Goal: Task Accomplishment & Management: Manage account settings

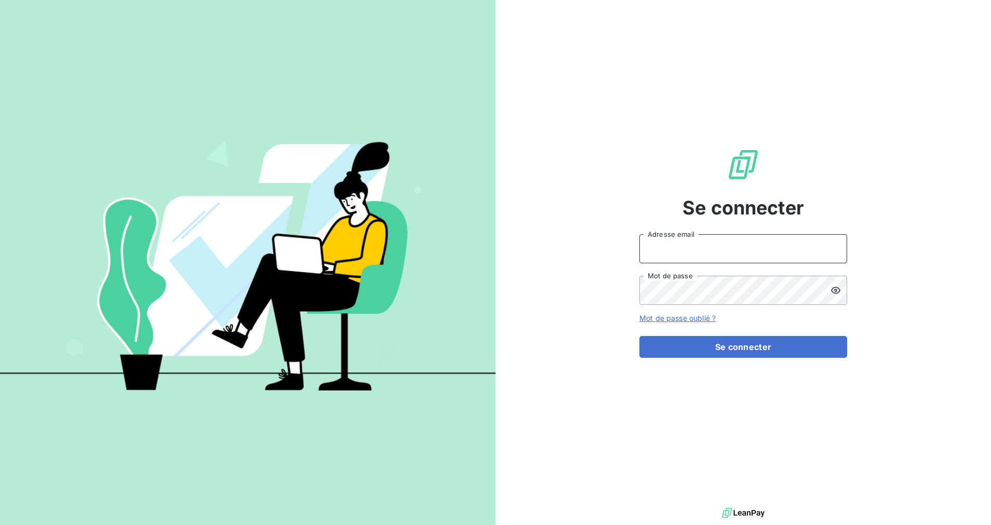
click at [791, 252] on input "Adresse email" at bounding box center [743, 248] width 208 height 29
type input "[EMAIL_ADDRESS][DOMAIN_NAME]"
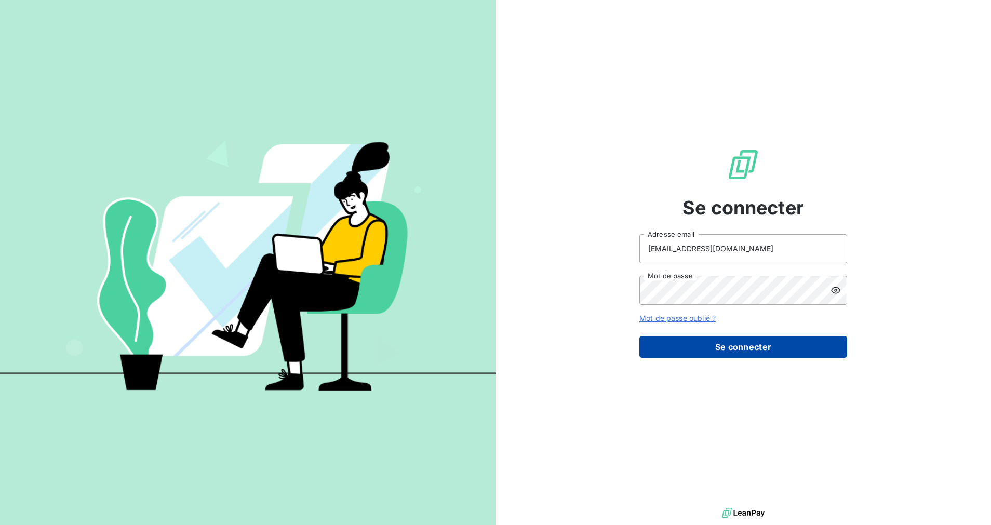
click at [716, 346] on button "Se connecter" at bounding box center [743, 347] width 208 height 22
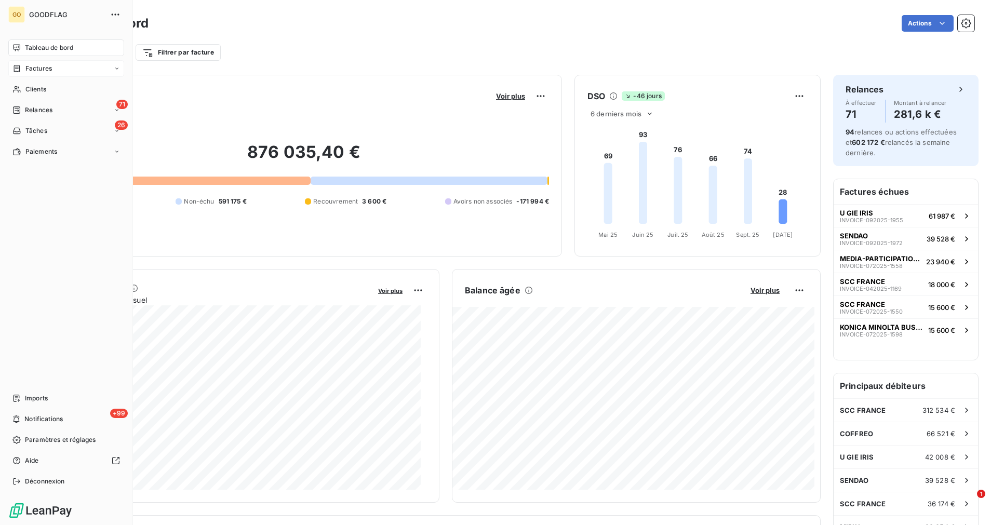
click at [41, 72] on span "Factures" at bounding box center [38, 68] width 26 height 9
click at [43, 91] on span "Factures" at bounding box center [38, 89] width 26 height 9
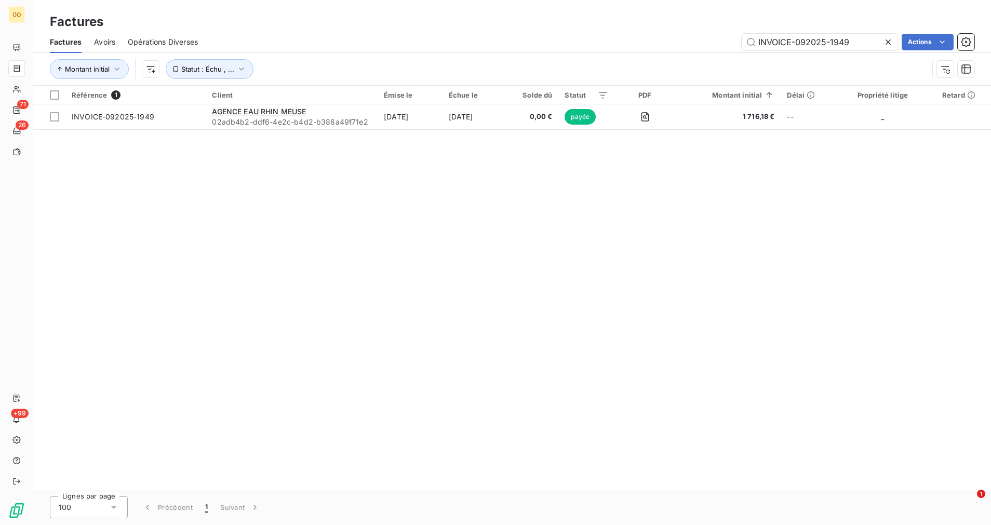
click at [803, 52] on div "Factures Avoirs Opérations Diverses INVOICE-092025-1949 Actions" at bounding box center [512, 42] width 958 height 22
click at [807, 41] on input "INVOICE-092025-1949" at bounding box center [820, 42] width 156 height 17
paste input "52025-1211"
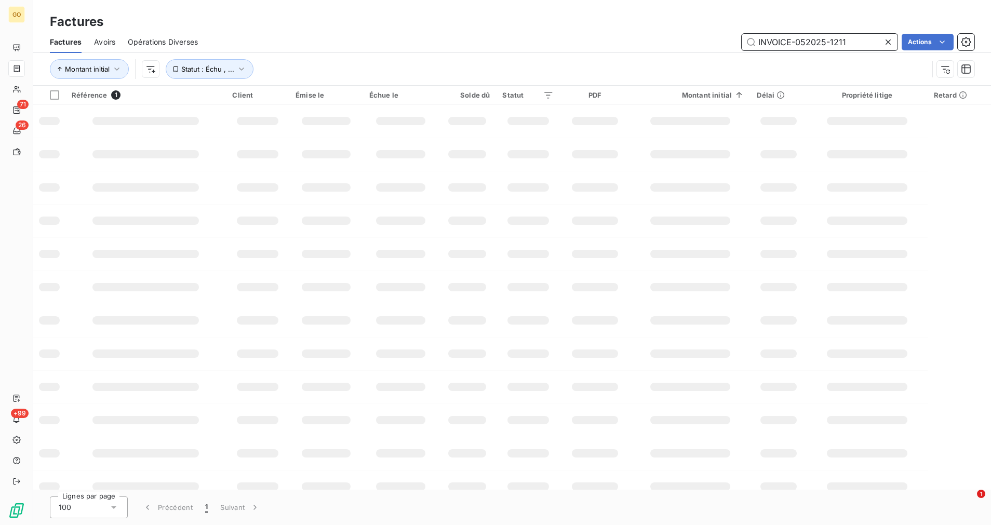
type input "INVOICE-052025-1211"
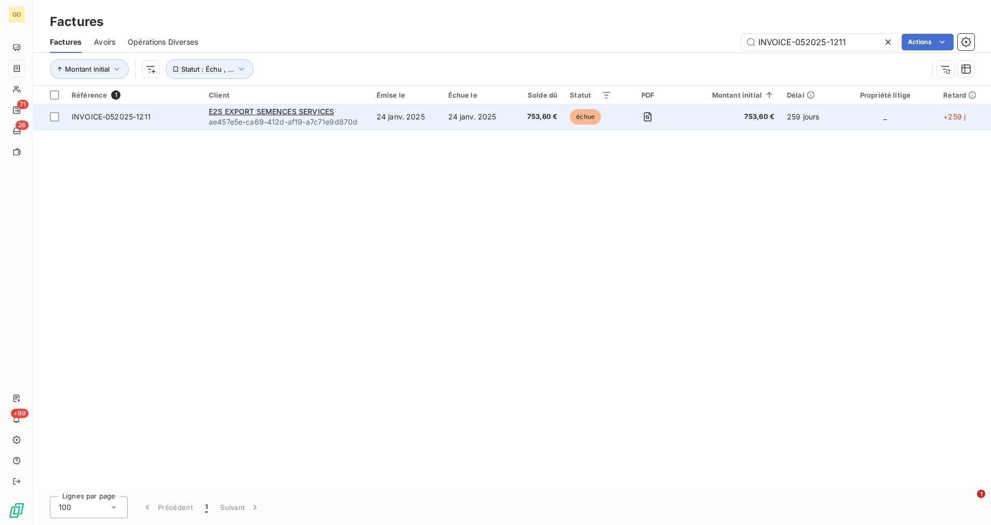
click at [449, 121] on td "24 janv. 2025" at bounding box center [478, 116] width 72 height 25
click at [521, 109] on td "753,60 €" at bounding box center [538, 116] width 50 height 25
click at [141, 124] on td "INVOICE-052025-1211" at bounding box center [133, 116] width 137 height 25
click at [135, 119] on span "INVOICE-052025-1211" at bounding box center [111, 116] width 79 height 9
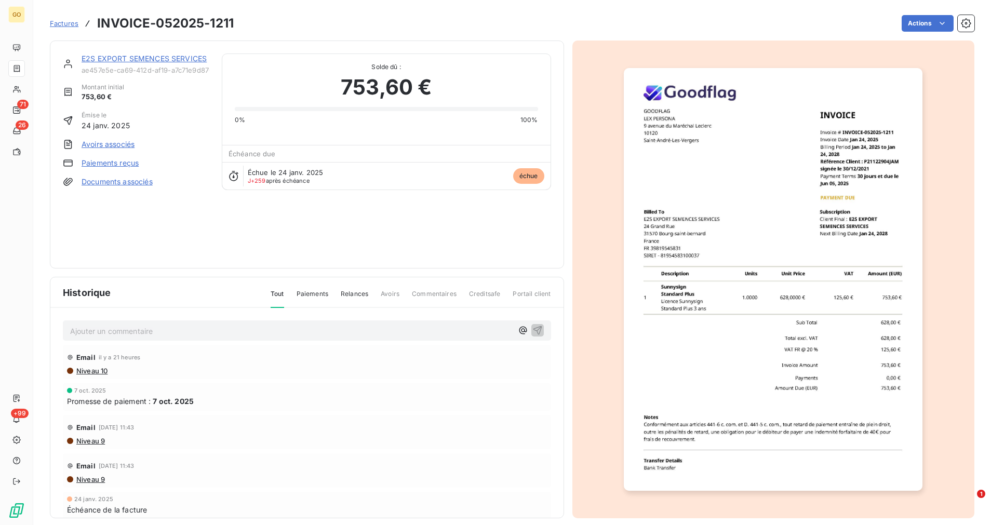
click at [164, 332] on p "Ajouter un commentaire ﻿" at bounding box center [291, 331] width 443 height 13
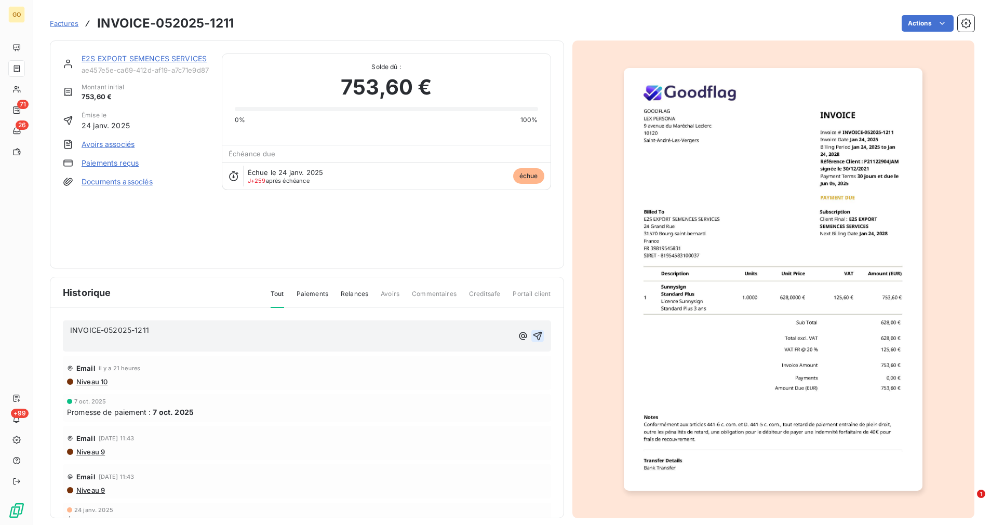
click at [532, 332] on icon "button" at bounding box center [537, 336] width 10 height 10
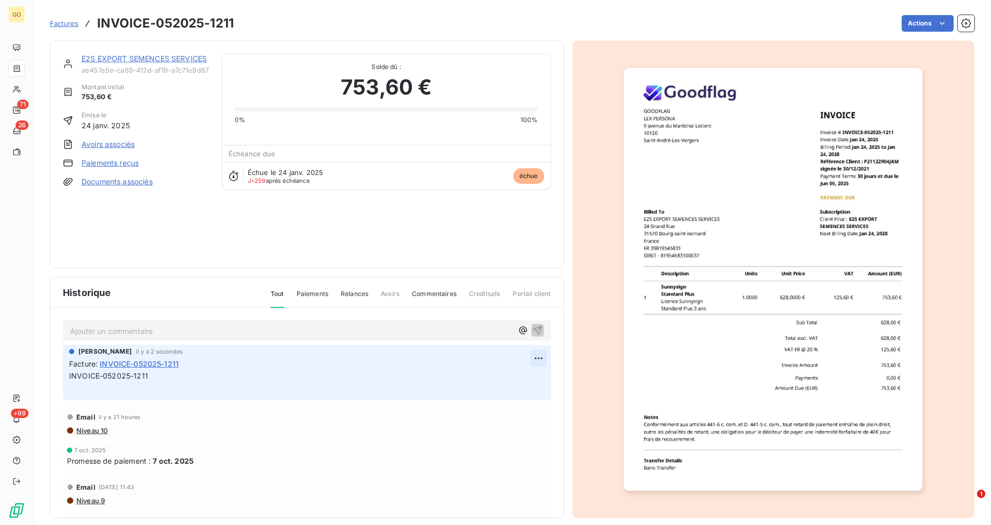
click at [523, 356] on html "GO 71 26 +99 Factures INVOICE-052025-1211 Actions E2S EXPORT SEMENCES SERVICES …" at bounding box center [495, 262] width 991 height 525
click at [494, 398] on div "Supprimer" at bounding box center [495, 400] width 58 height 17
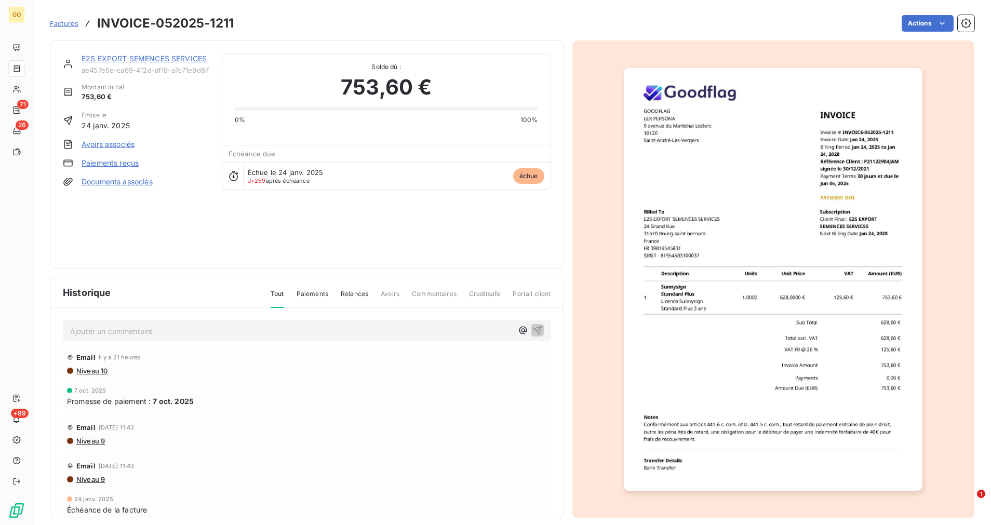
click at [413, 330] on p "Ajouter un commentaire ﻿" at bounding box center [291, 331] width 443 height 13
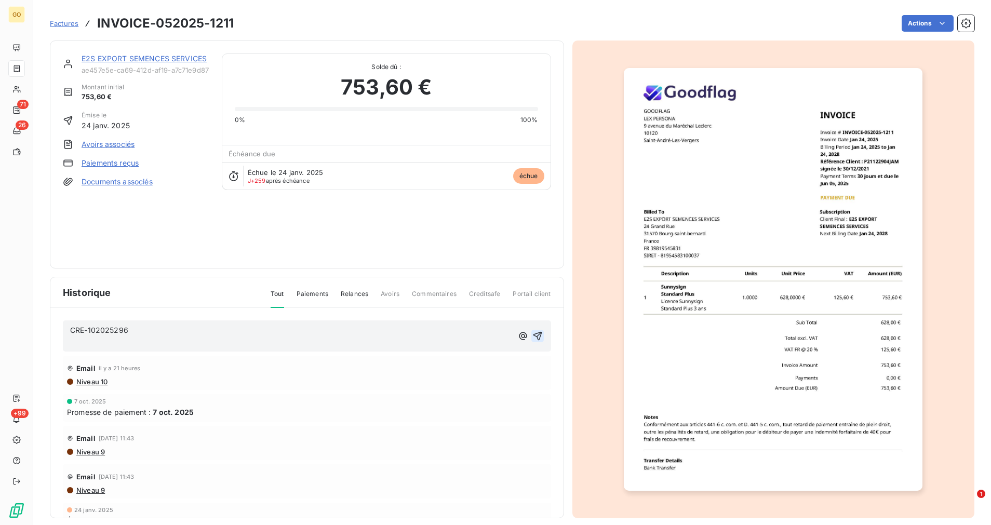
click at [533, 335] on icon "button" at bounding box center [537, 336] width 9 height 9
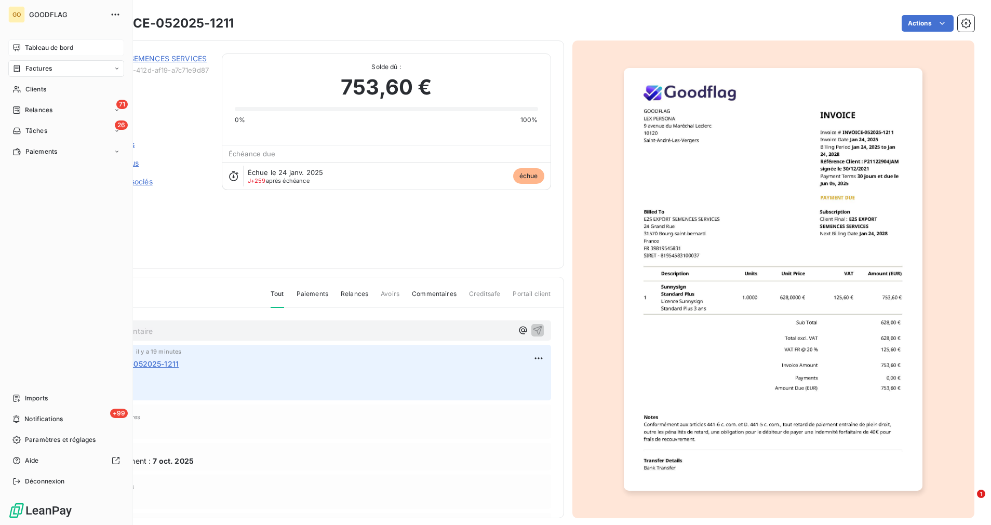
click at [45, 49] on span "Tableau de bord" at bounding box center [49, 47] width 48 height 9
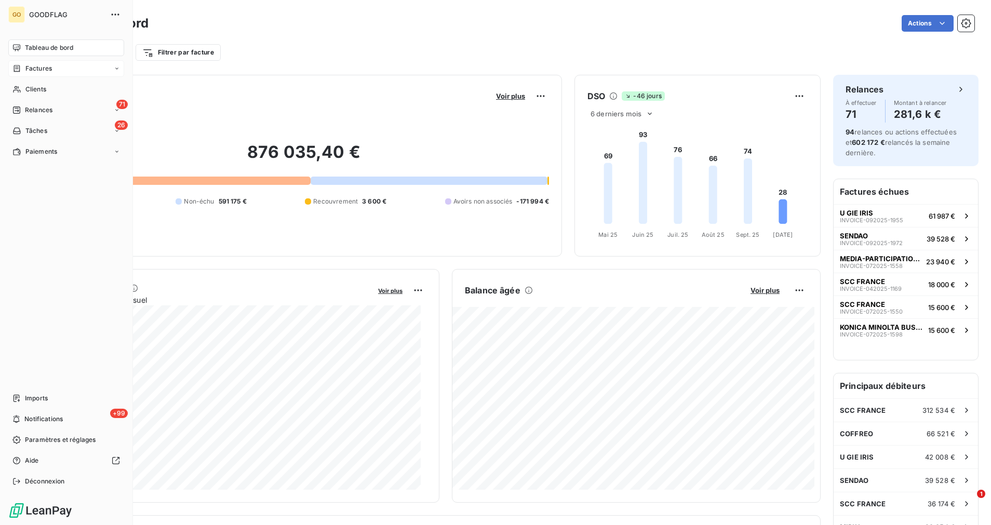
click at [46, 75] on div "Factures" at bounding box center [66, 68] width 116 height 17
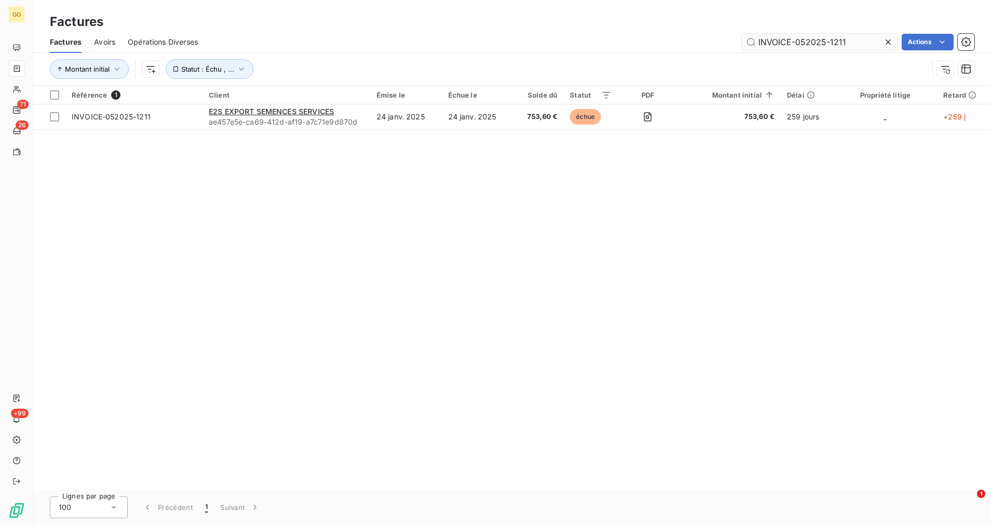
click at [810, 39] on input "INVOICE-052025-1211" at bounding box center [820, 42] width 156 height 17
click at [809, 39] on input "INVOICE-052025-1211" at bounding box center [820, 42] width 156 height 17
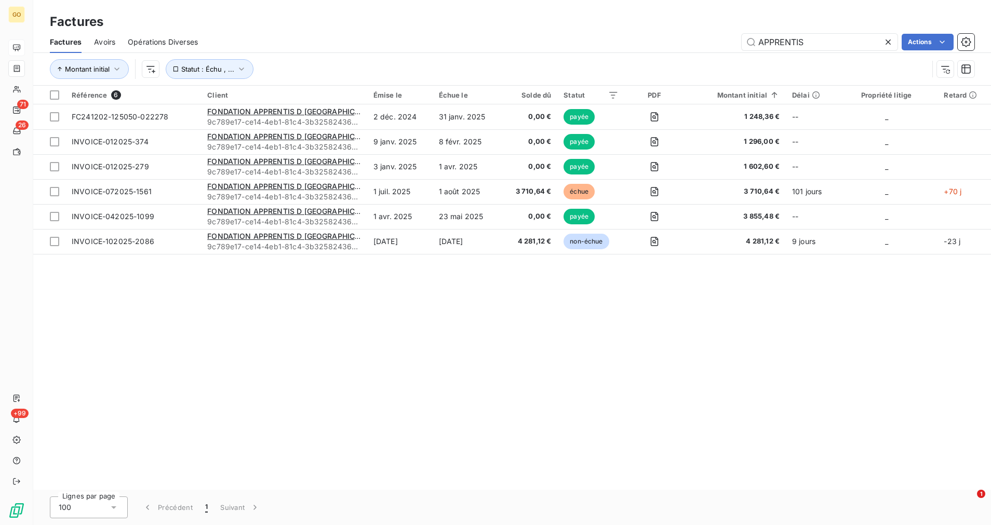
type input "APPRENTIS"
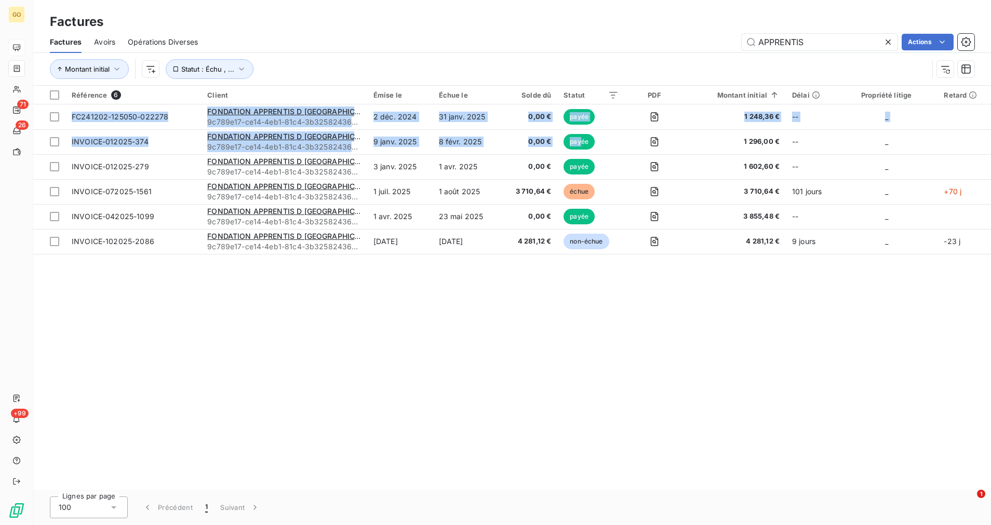
drag, startPoint x: 583, startPoint y: 149, endPoint x: 537, endPoint y: 89, distance: 75.5
click at [537, 89] on table "Référence 6 Client Émise le Échue le Solde dû Statut PDF Montant initial Délai …" at bounding box center [512, 170] width 958 height 169
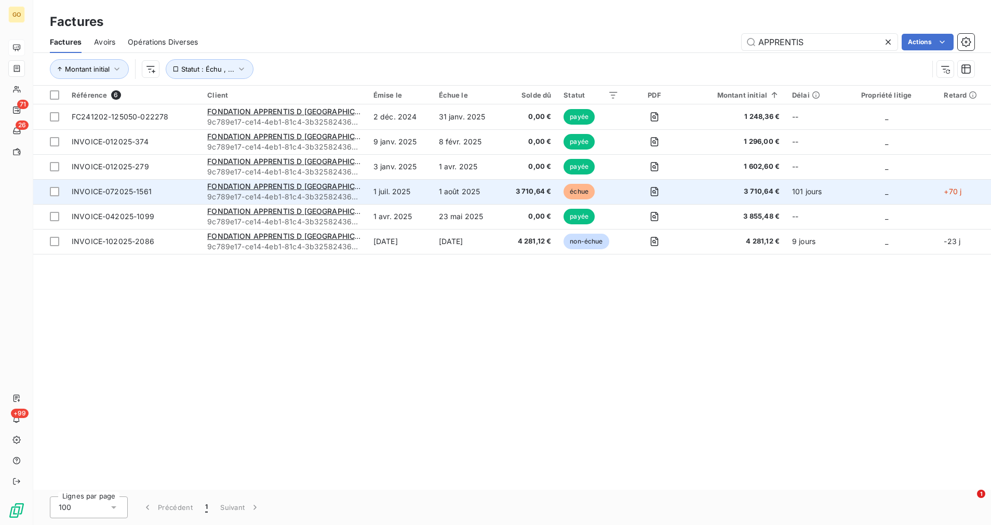
click at [124, 191] on span "INVOICE-072025-1561" at bounding box center [112, 191] width 80 height 9
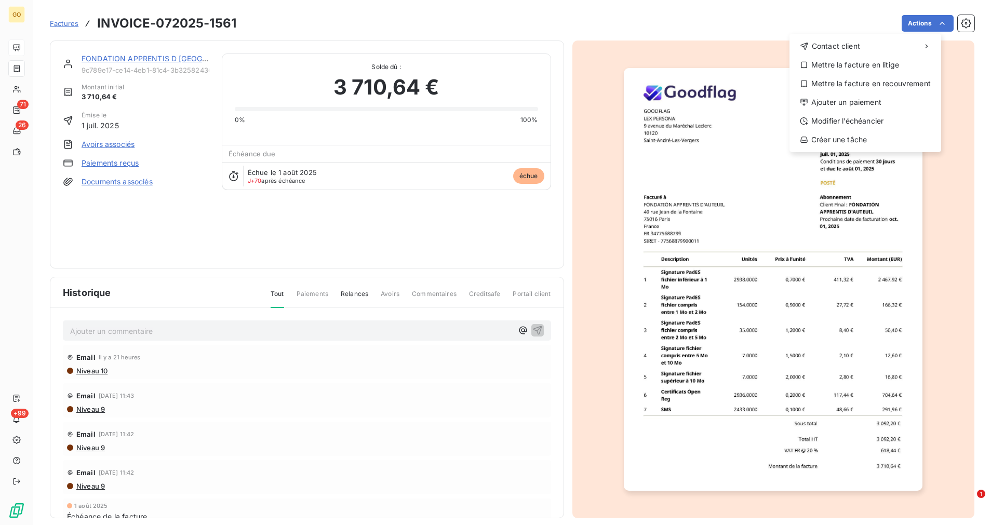
click at [705, 275] on html "GO 71 26 +99 Factures INVOICE-072025-1561 Actions Contact client Mettre la fact…" at bounding box center [495, 262] width 991 height 525
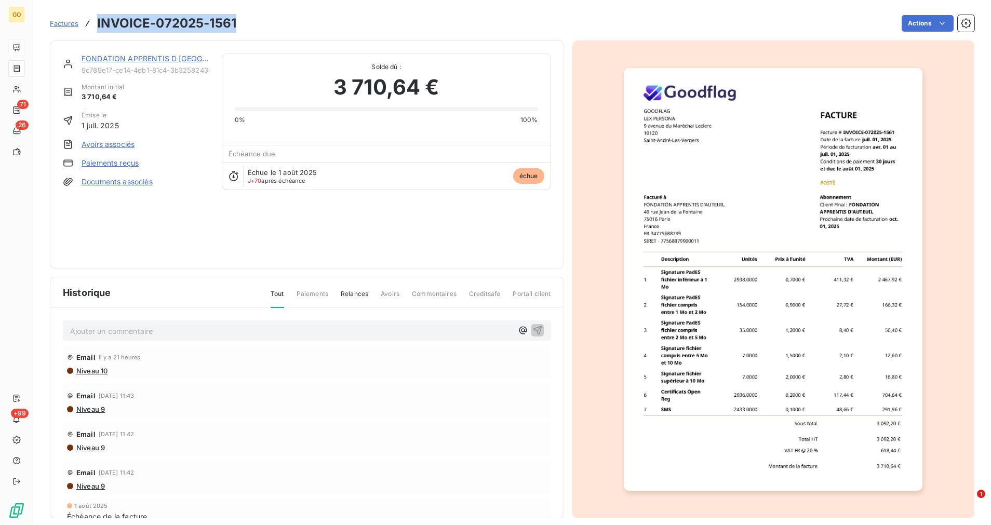
drag, startPoint x: 236, startPoint y: 26, endPoint x: 98, endPoint y: 31, distance: 137.7
click at [98, 31] on div "Factures INVOICE-072025-1561 Actions" at bounding box center [512, 23] width 925 height 22
copy h3 "INVOICE-072025-1561"
click at [62, 24] on span "Factures" at bounding box center [64, 23] width 29 height 8
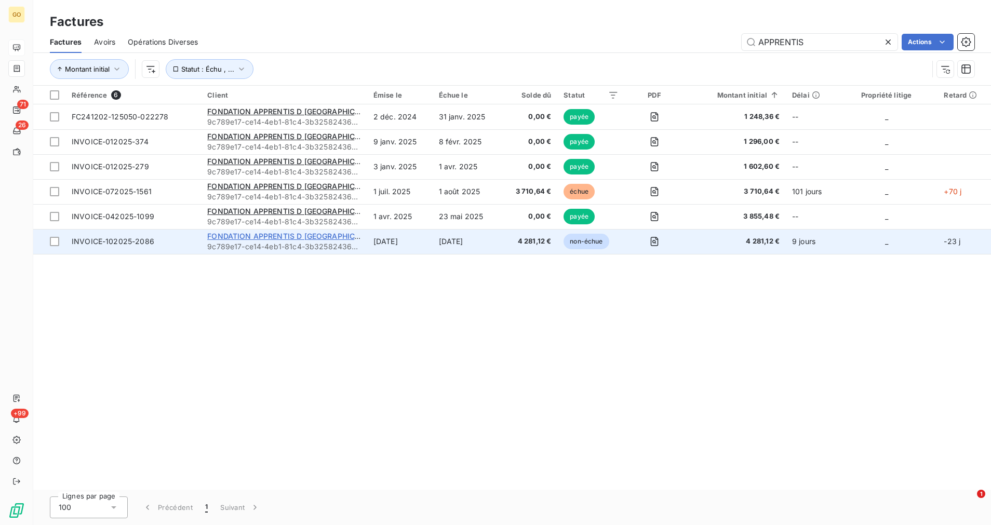
click at [215, 237] on span "FONDATION APPRENTIS D [GEOGRAPHIC_DATA]" at bounding box center [293, 236] width 172 height 9
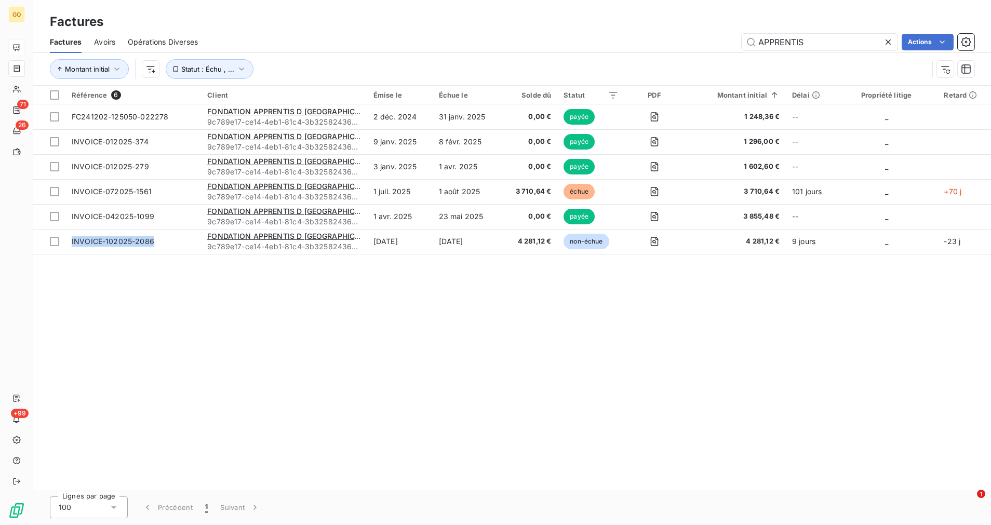
drag, startPoint x: 154, startPoint y: 242, endPoint x: 65, endPoint y: 254, distance: 89.1
click at [65, 254] on table "Référence 6 Client Émise le Échue le Solde dû Statut PDF Montant initial Délai …" at bounding box center [512, 170] width 958 height 169
copy span "INVOICE-102025-2086"
